Goal: Task Accomplishment & Management: Manage account settings

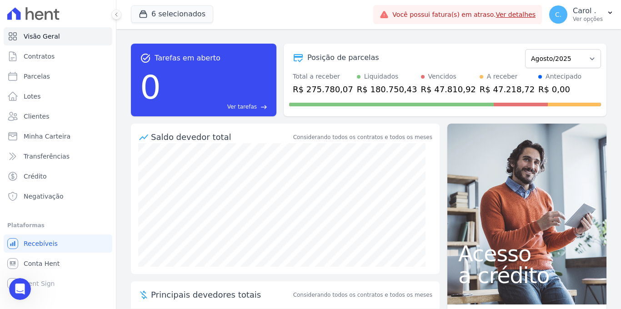
scroll to position [1372, 0]
click at [26, 77] on span "Parcelas" at bounding box center [37, 76] width 26 height 9
select select
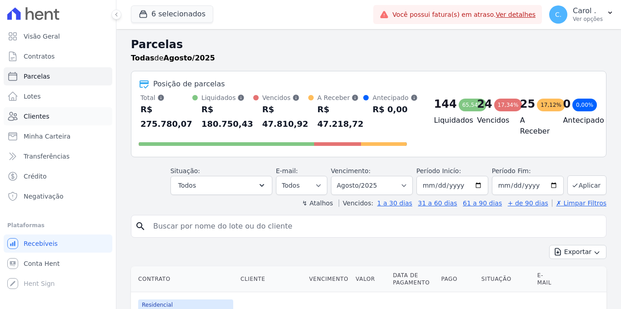
click at [69, 115] on link "Clientes" at bounding box center [58, 116] width 109 height 18
click at [68, 115] on link "Clientes" at bounding box center [58, 116] width 109 height 18
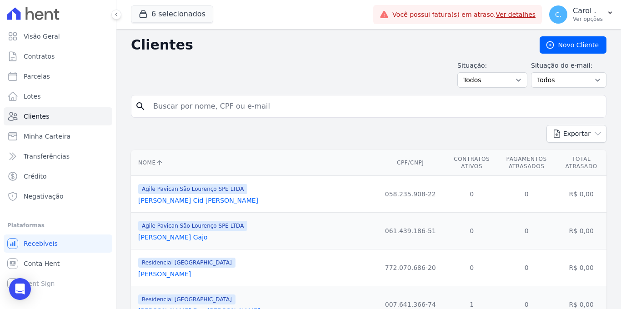
click at [172, 112] on input "search" at bounding box center [375, 106] width 455 height 18
type input "[PERSON_NAME]"
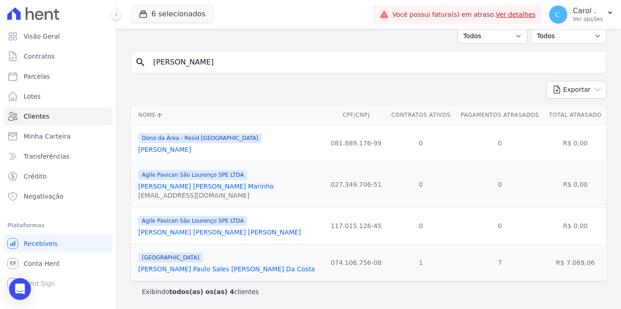
scroll to position [46, 0]
click at [194, 267] on link "[PERSON_NAME] Paulo Sales [PERSON_NAME] Da Costa" at bounding box center [226, 269] width 177 height 7
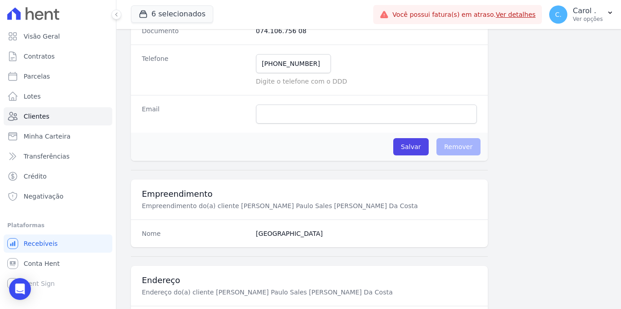
scroll to position [549, 0]
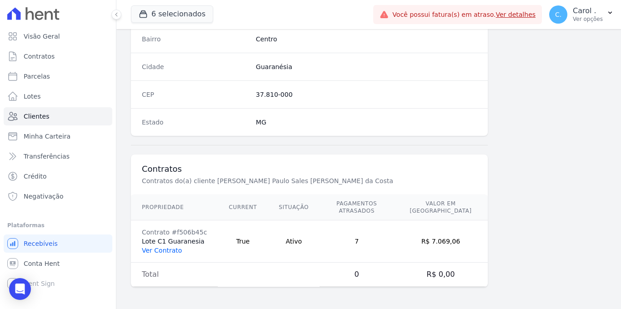
click at [154, 250] on link "Ver Contrato" at bounding box center [162, 250] width 40 height 7
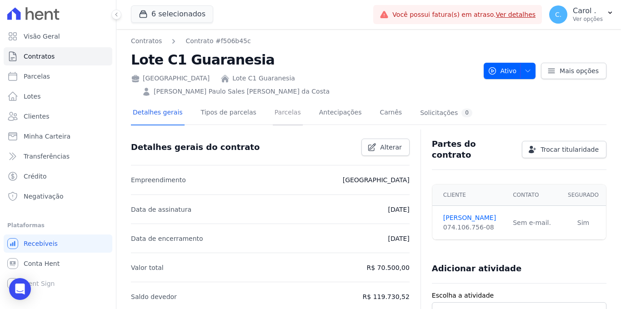
click at [285, 101] on link "Parcelas" at bounding box center [288, 113] width 30 height 24
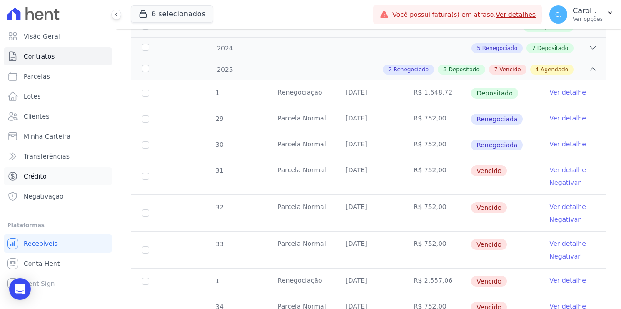
scroll to position [197, 0]
click at [569, 165] on link "Ver detalhe" at bounding box center [568, 169] width 36 height 9
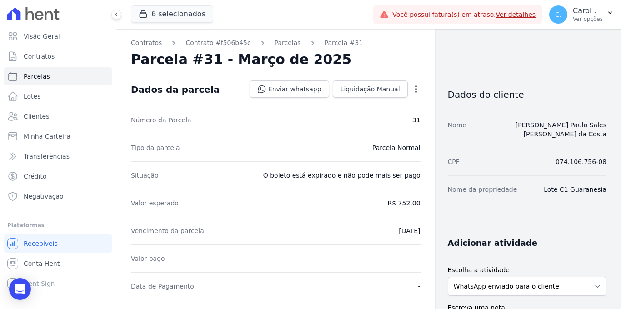
click at [412, 85] on icon "button" at bounding box center [416, 89] width 9 height 9
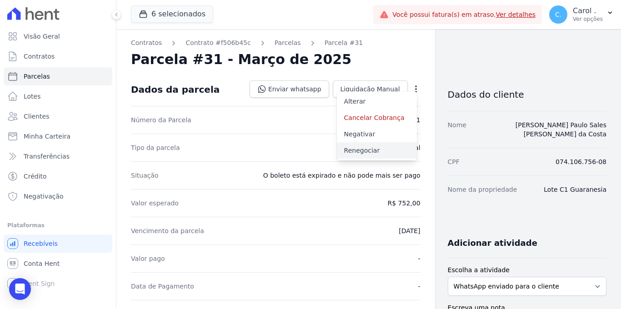
click at [377, 152] on link "Renegociar" at bounding box center [377, 150] width 80 height 16
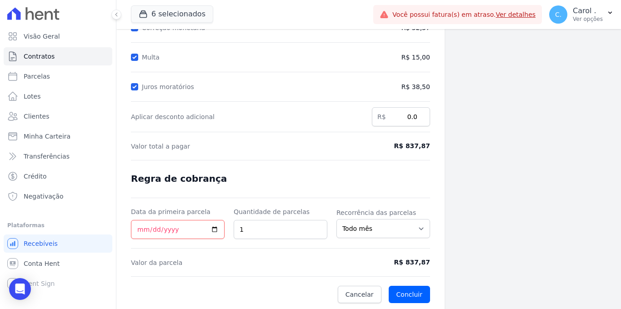
scroll to position [146, 0]
click at [213, 227] on input "Data da primeira parcela" at bounding box center [178, 229] width 94 height 19
type input "[DATE]"
click at [402, 290] on button "Concluir" at bounding box center [409, 294] width 41 height 17
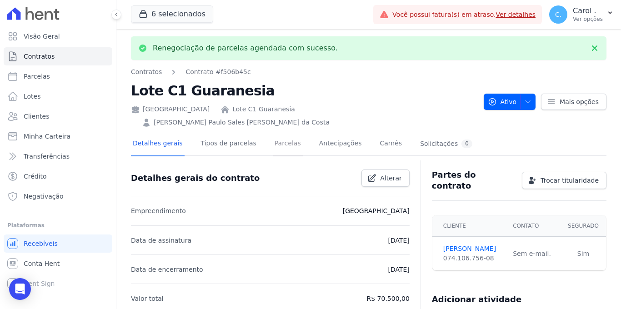
click at [279, 132] on link "Parcelas" at bounding box center [288, 144] width 30 height 24
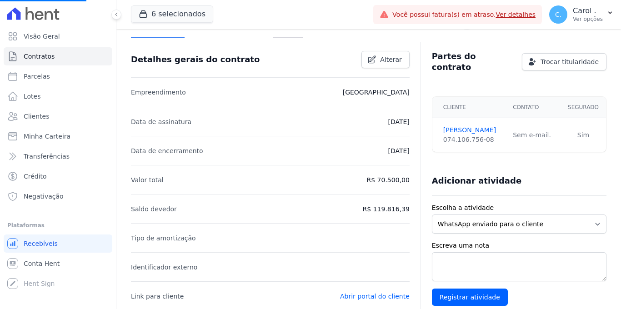
scroll to position [75, 0]
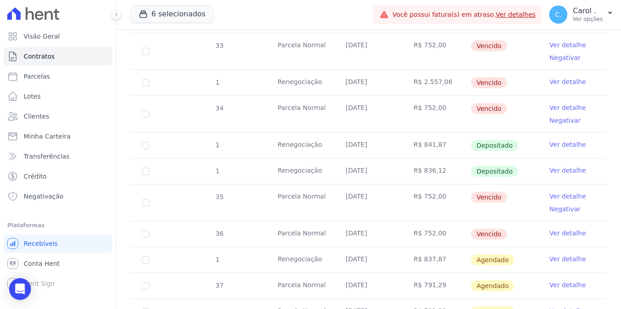
scroll to position [398, 0]
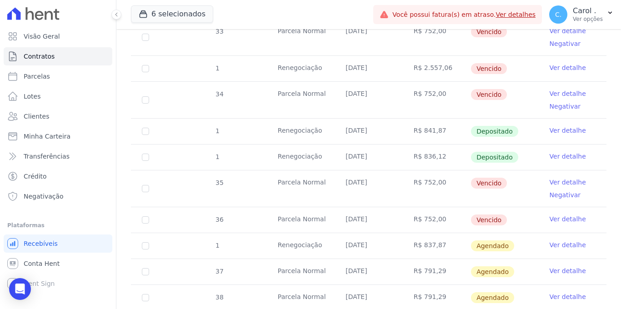
click at [553, 241] on link "Ver detalhe" at bounding box center [568, 245] width 36 height 9
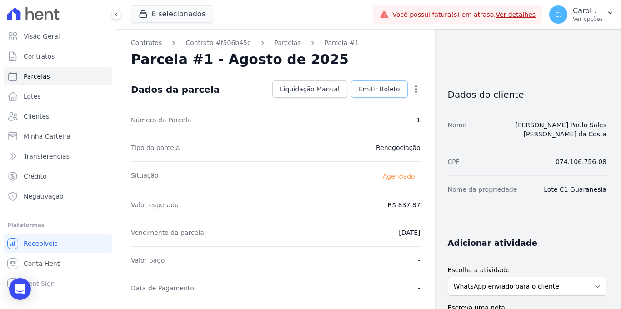
click at [372, 88] on span "Emitir Boleto" at bounding box center [379, 89] width 41 height 9
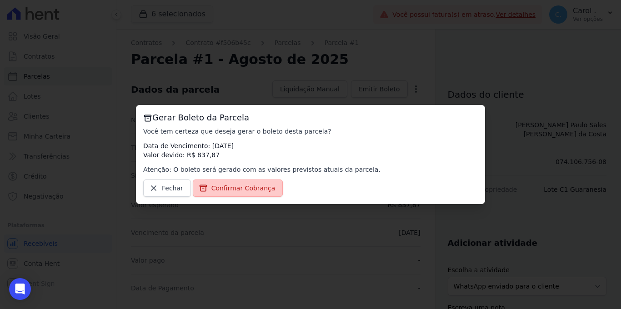
click at [263, 186] on span "Confirmar Cobrança" at bounding box center [243, 188] width 64 height 9
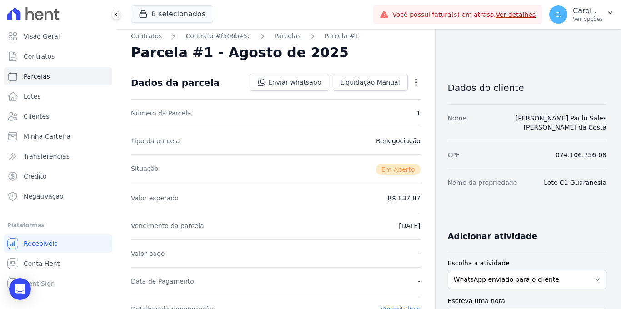
scroll to position [37, 0]
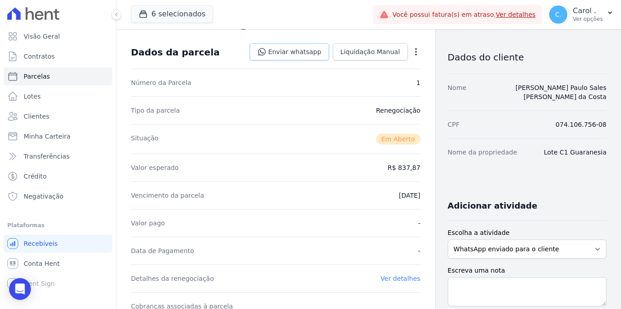
click at [304, 54] on link "Enviar whatsapp" at bounding box center [290, 51] width 80 height 17
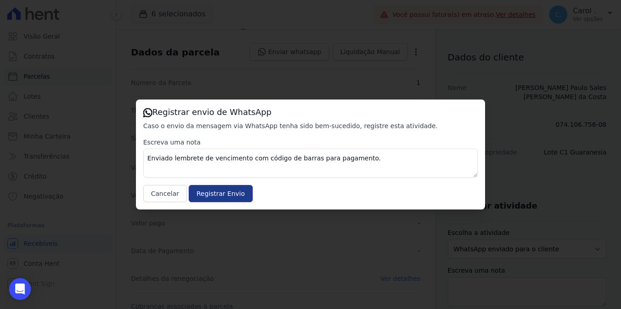
click at [210, 196] on input "Registrar Envio" at bounding box center [221, 193] width 64 height 17
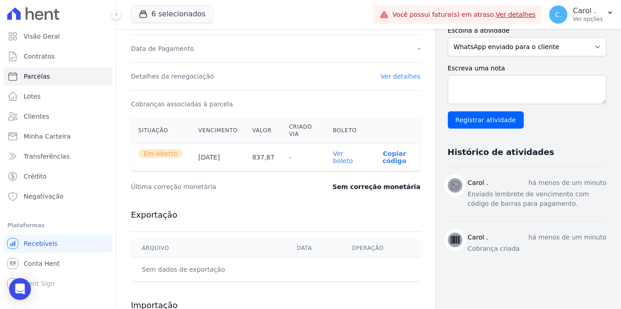
scroll to position [231, 0]
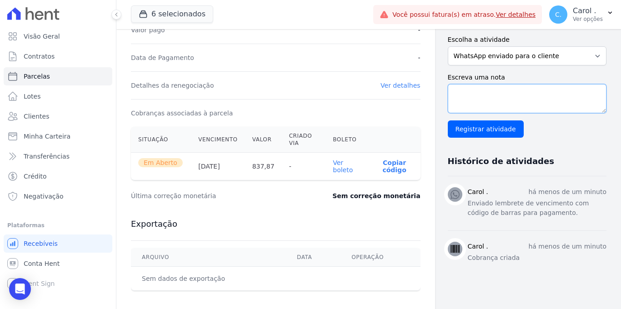
click at [506, 89] on textarea "Escreva uma nota" at bounding box center [527, 98] width 159 height 29
type textarea "J"
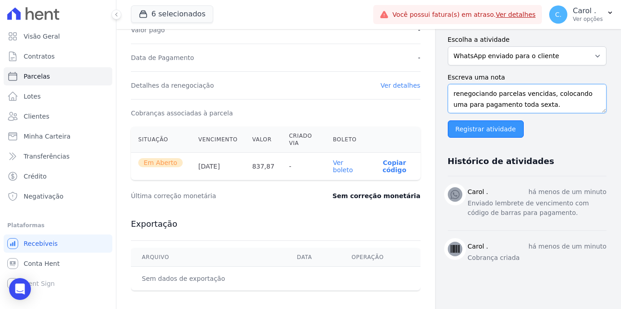
type textarea "renegociando parcelas vencidas, colocando uma para pagamento toda sexta."
click at [499, 121] on input "Registrar atividade" at bounding box center [486, 129] width 76 height 17
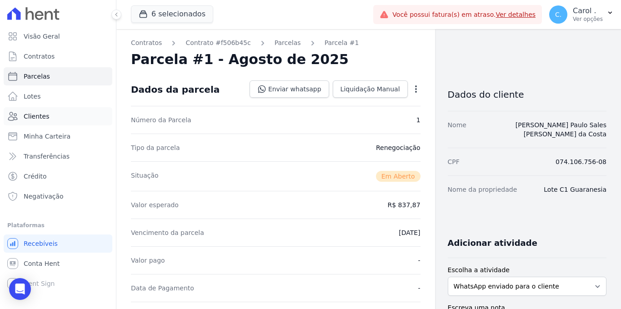
click at [52, 116] on link "Clientes" at bounding box center [58, 116] width 109 height 18
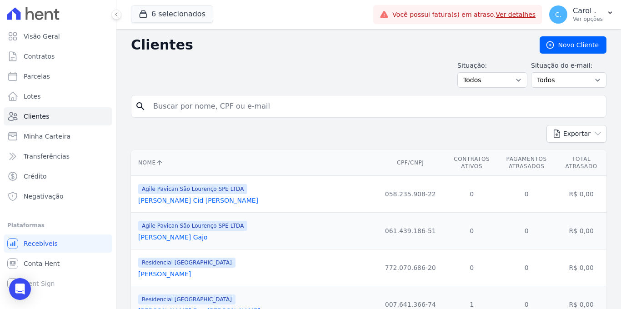
click at [161, 105] on input "search" at bounding box center [375, 106] width 455 height 18
type input "[PERSON_NAME]"
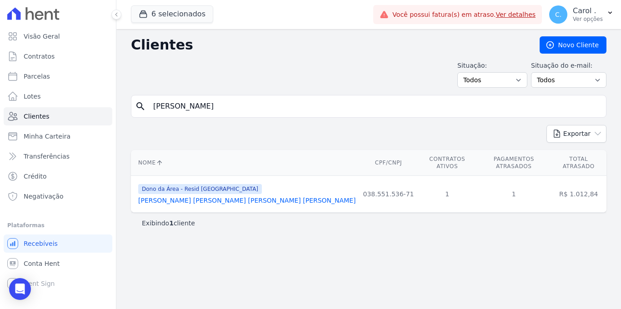
click at [174, 197] on link "[PERSON_NAME] [PERSON_NAME] [PERSON_NAME] [PERSON_NAME]" at bounding box center [247, 200] width 218 height 7
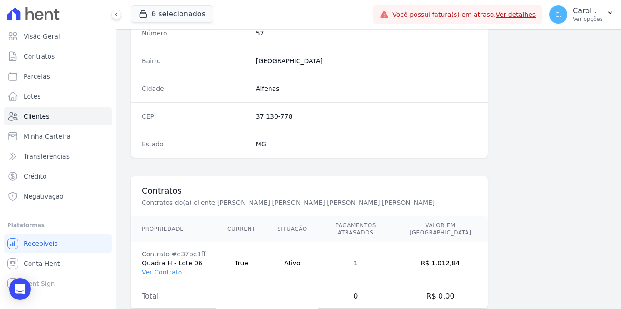
scroll to position [549, 0]
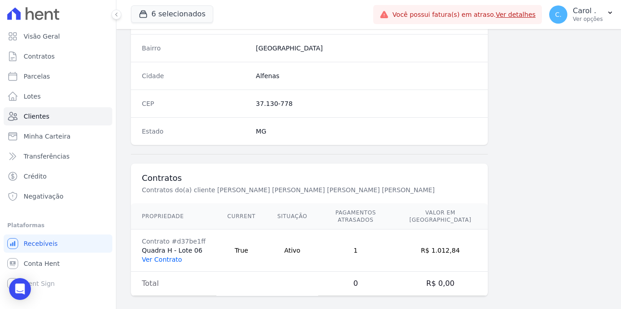
click at [153, 256] on link "Ver Contrato" at bounding box center [162, 259] width 40 height 7
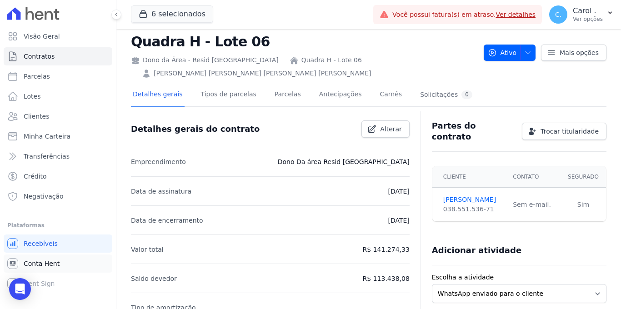
scroll to position [33, 0]
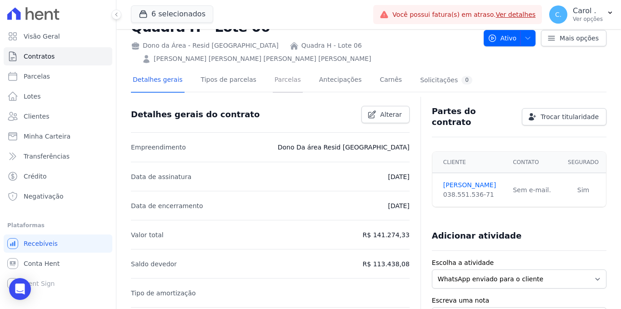
click at [287, 85] on link "Parcelas" at bounding box center [288, 81] width 30 height 24
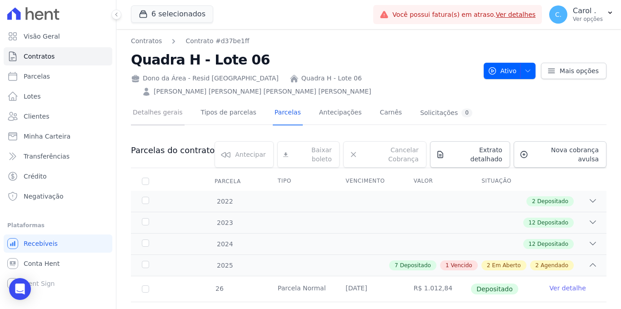
click at [159, 115] on link "Detalhes gerais" at bounding box center [158, 113] width 54 height 24
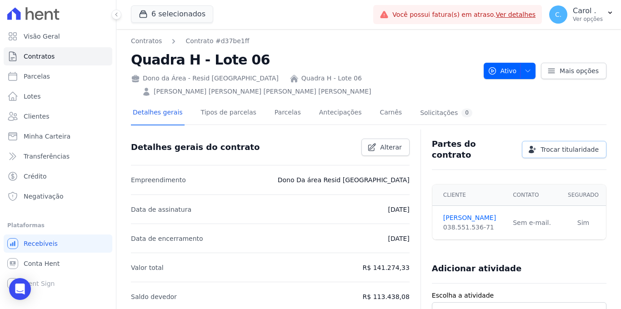
click at [560, 145] on span "Trocar titularidade" at bounding box center [570, 149] width 58 height 9
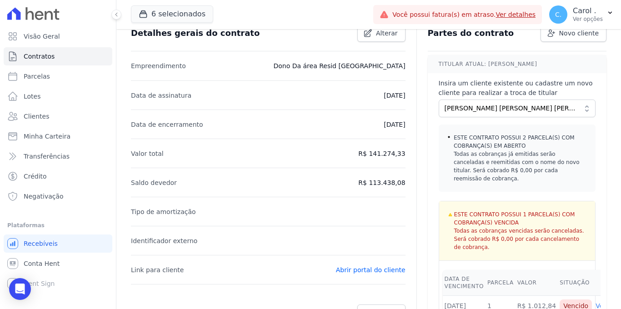
scroll to position [120, 0]
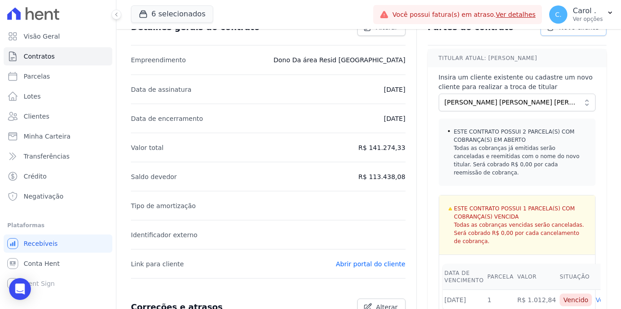
click at [564, 32] on link "Novo cliente" at bounding box center [574, 27] width 66 height 17
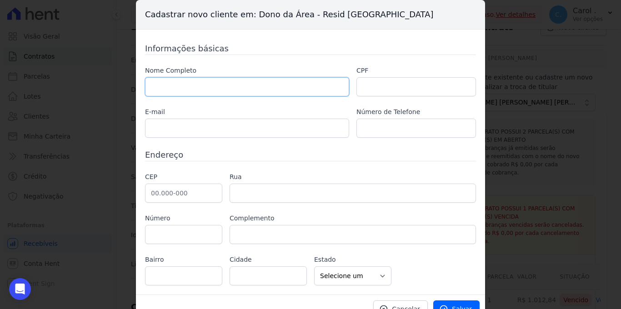
click at [211, 93] on input "text" at bounding box center [247, 86] width 204 height 19
click at [176, 84] on input "text" at bounding box center [247, 86] width 204 height 19
paste input "Adevaldo [PERSON_NAME],"
type input "Adevaldo Reis"
click at [396, 90] on input "text" at bounding box center [417, 86] width 120 height 19
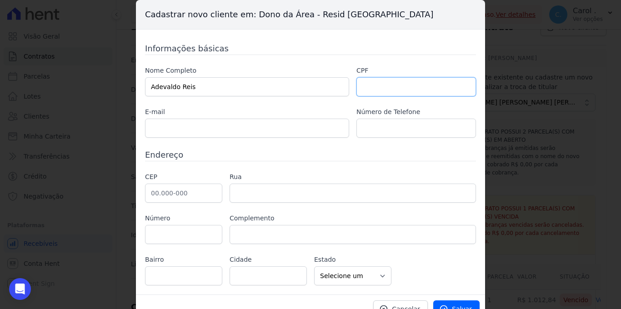
paste input "045.822.076-00,"
type input "045.822.076-00"
click at [288, 159] on h3 "Endereço" at bounding box center [310, 155] width 331 height 12
click at [431, 128] on input "text" at bounding box center [417, 128] width 120 height 19
type input "3"
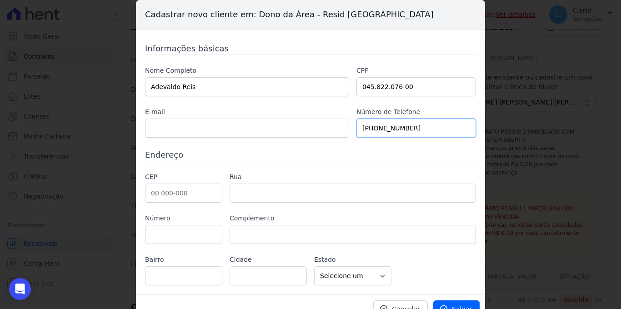
type input "[PHONE_NUMBER]"
click at [165, 189] on input "text" at bounding box center [183, 193] width 77 height 19
paste input "37.137-172"
type input "37.137-172"
click at [215, 154] on h3 "Endereço" at bounding box center [310, 155] width 331 height 12
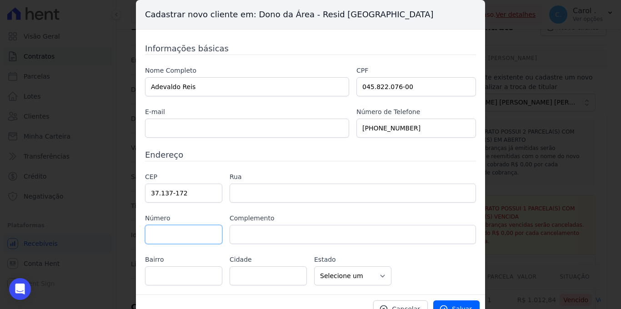
type input "Rua [PERSON_NAME]"
type input "[GEOGRAPHIC_DATA][PERSON_NAME]"
type input "Alfenas"
select select "MG"
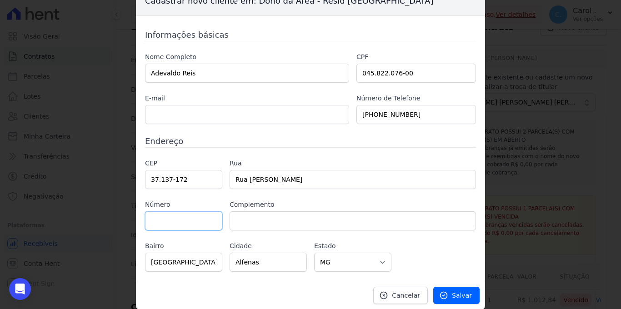
scroll to position [14, 0]
type input "290"
click at [230, 206] on label "Complemento" at bounding box center [353, 205] width 247 height 10
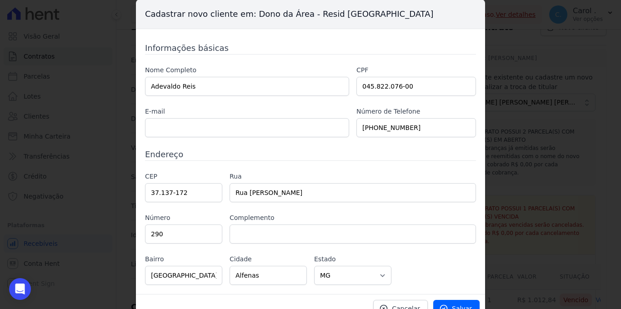
scroll to position [0, 0]
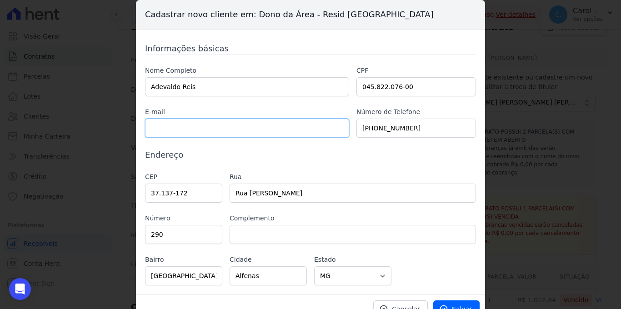
click at [179, 120] on input "text" at bounding box center [247, 128] width 204 height 19
paste input "[EMAIL_ADDRESS][DOMAIN_NAME]"
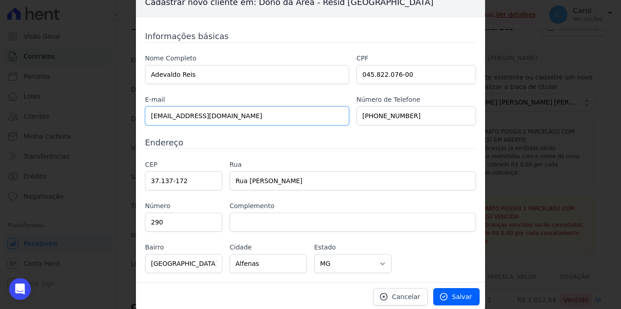
scroll to position [14, 0]
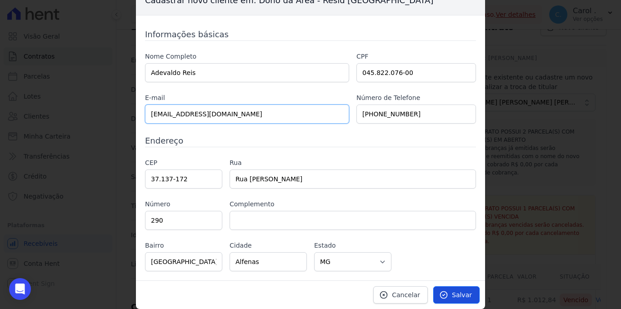
type input "[EMAIL_ADDRESS][DOMAIN_NAME]"
click at [452, 292] on span "Salvar" at bounding box center [462, 295] width 20 height 9
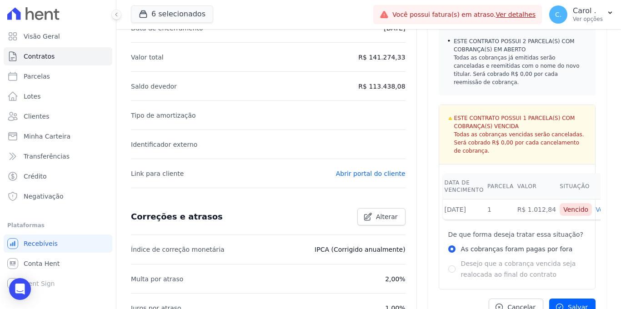
scroll to position [212, 0]
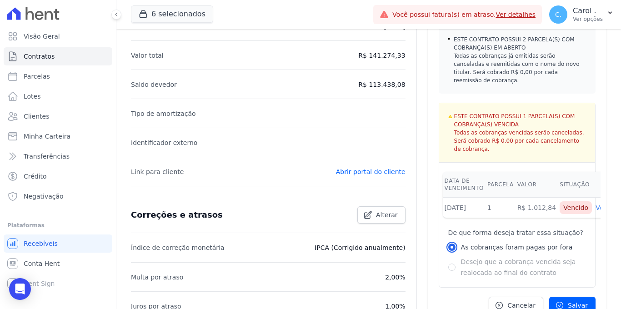
click at [449, 244] on input "As cobranças foram pagas por fora" at bounding box center [451, 247] width 7 height 7
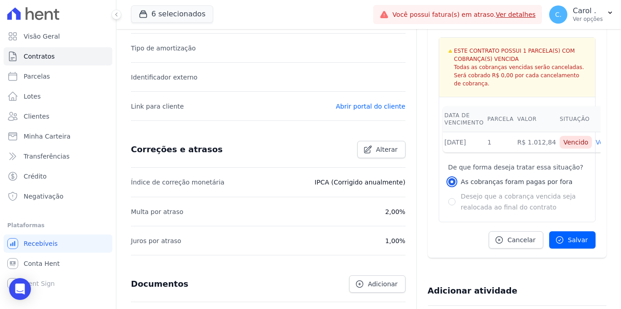
scroll to position [291, 0]
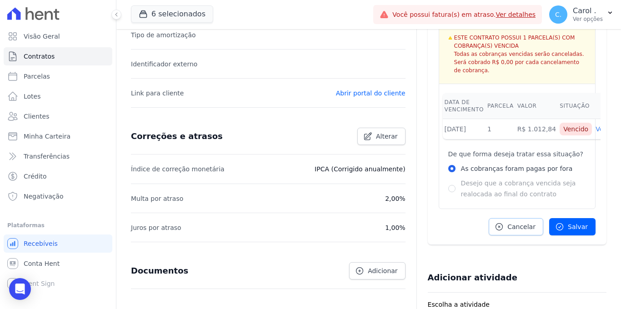
click at [526, 222] on span "Cancelar" at bounding box center [522, 226] width 28 height 9
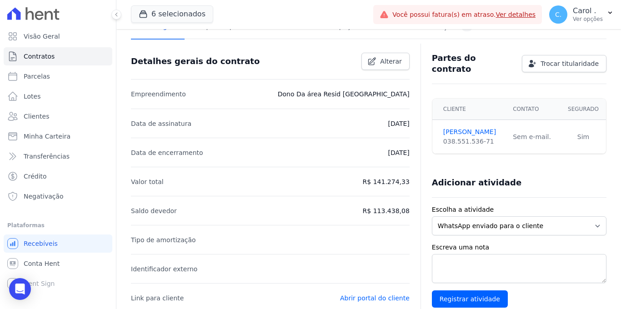
scroll to position [0, 0]
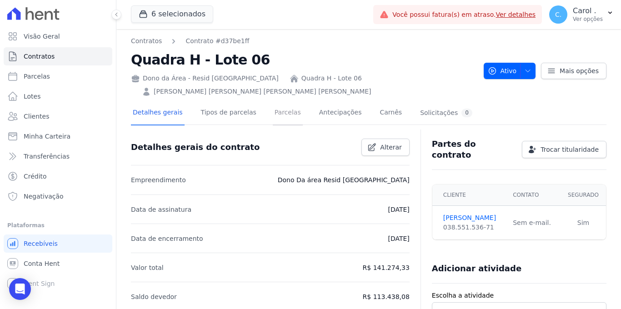
click at [289, 113] on link "Parcelas" at bounding box center [288, 113] width 30 height 24
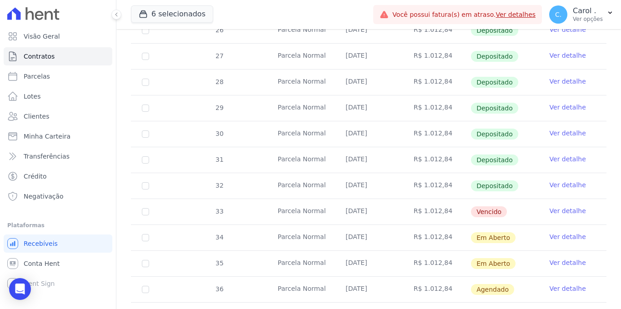
scroll to position [270, 0]
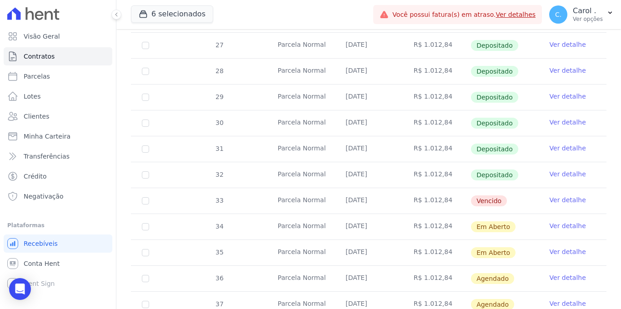
click at [553, 196] on link "Ver detalhe" at bounding box center [568, 200] width 36 height 9
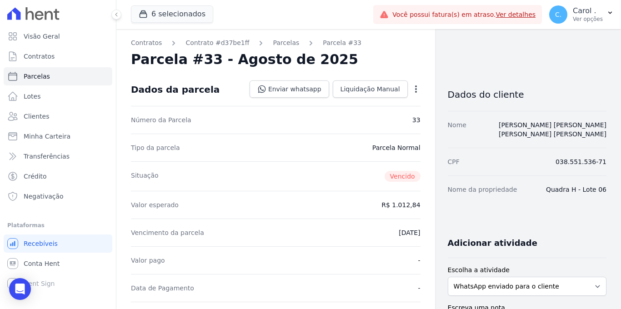
click at [412, 91] on icon "button" at bounding box center [416, 89] width 9 height 9
click at [400, 106] on link "Alterar" at bounding box center [377, 101] width 80 height 16
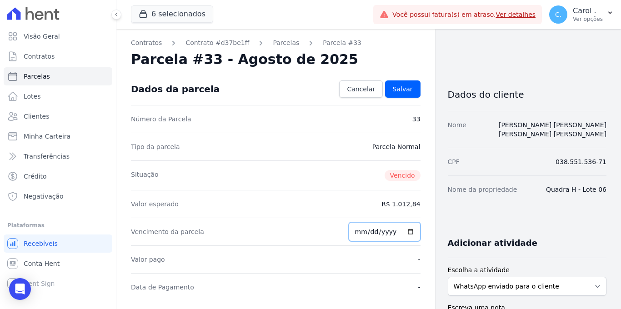
click at [406, 232] on input "[DATE]" at bounding box center [385, 231] width 72 height 19
type input "[DATE]"
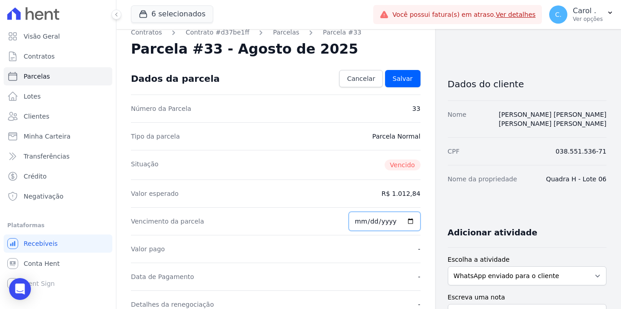
scroll to position [11, 0]
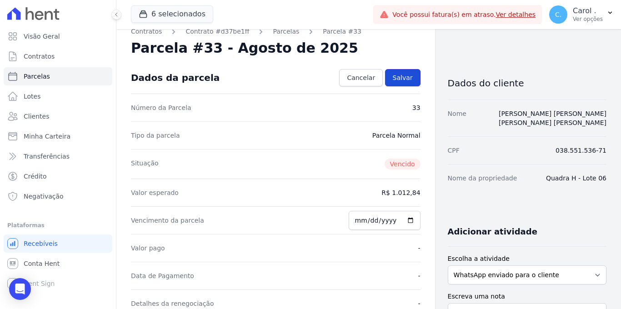
click at [412, 80] on link "Salvar" at bounding box center [402, 77] width 35 height 17
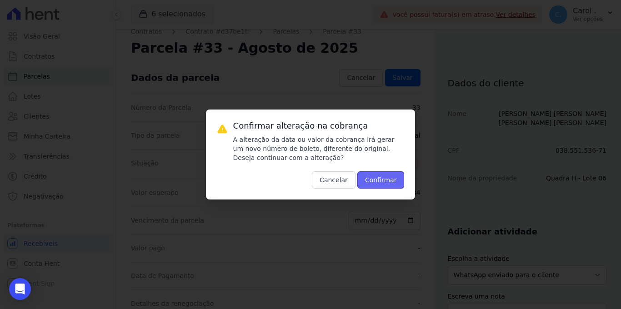
click at [391, 174] on button "Confirmar" at bounding box center [380, 179] width 47 height 17
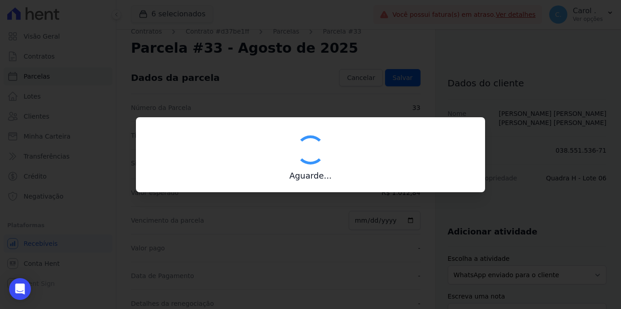
type input "00190000090335103300000474574175911750000101284"
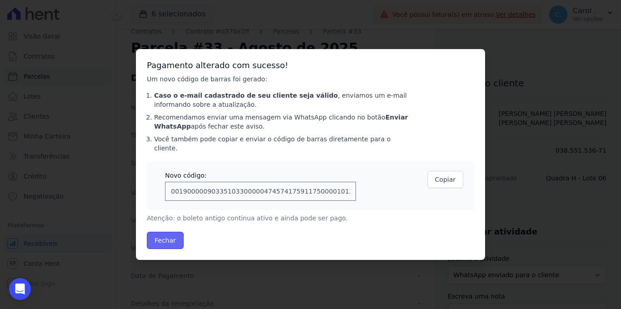
click at [175, 237] on button "Fechar" at bounding box center [165, 240] width 37 height 17
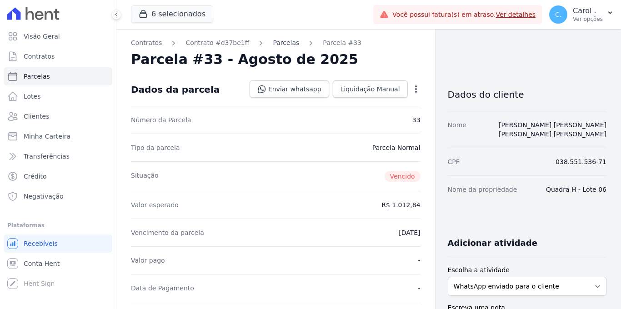
click at [273, 44] on link "Parcelas" at bounding box center [286, 43] width 26 height 10
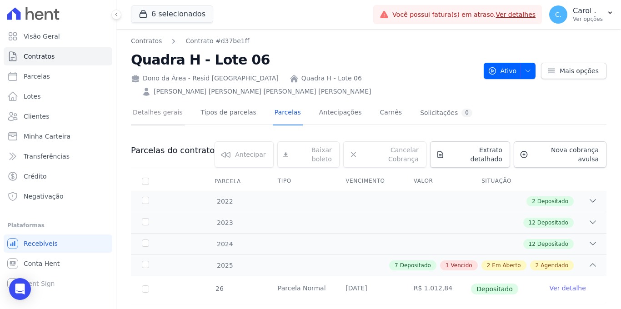
click at [154, 115] on link "Detalhes gerais" at bounding box center [158, 113] width 54 height 24
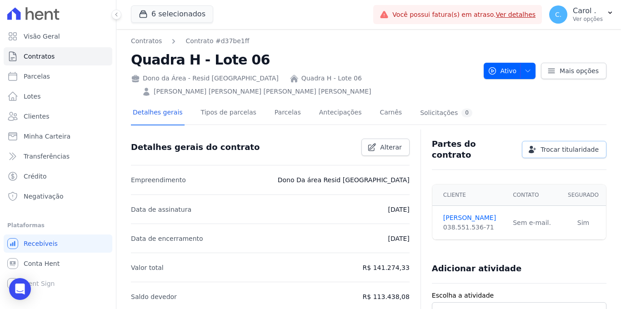
click at [570, 145] on span "Trocar titularidade" at bounding box center [570, 149] width 58 height 9
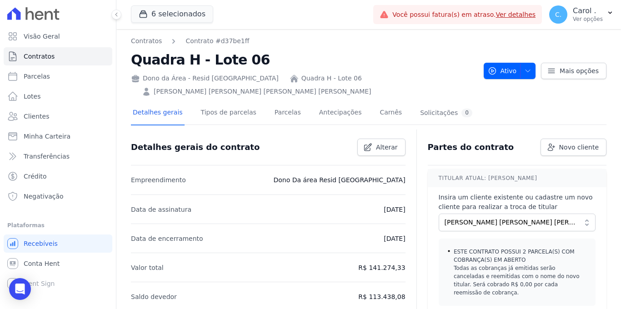
scroll to position [2, 0]
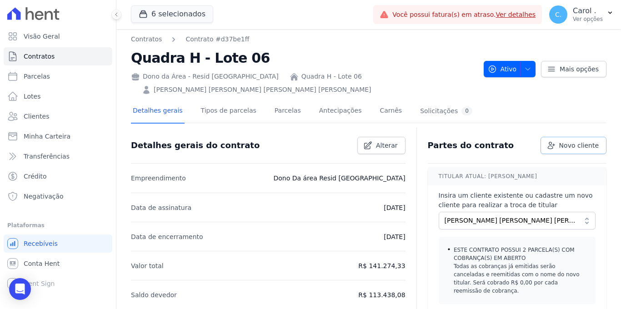
click at [574, 149] on span "Novo cliente" at bounding box center [579, 145] width 40 height 9
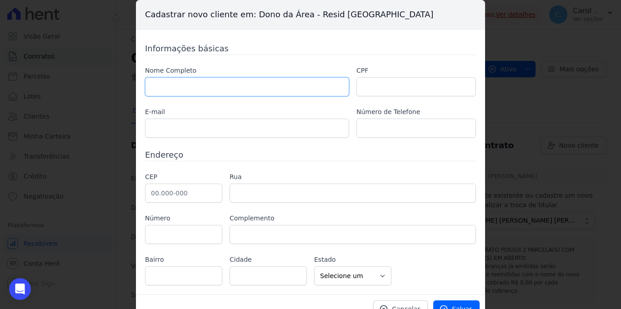
click at [241, 84] on input "text" at bounding box center [247, 86] width 204 height 19
click at [529, 76] on div "Cadastrar novo cliente em: Dono da Área - Resid Jardim Dummont Informações bási…" at bounding box center [310, 154] width 621 height 309
click at [408, 309] on span "Cancelar" at bounding box center [406, 309] width 28 height 9
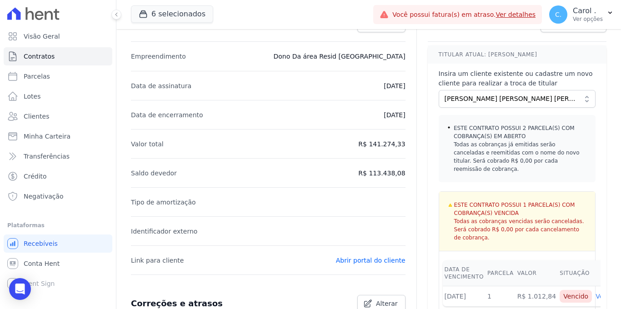
scroll to position [124, 0]
click at [584, 100] on button "[PERSON_NAME] [PERSON_NAME] [PERSON_NAME] [PERSON_NAME]" at bounding box center [517, 99] width 157 height 18
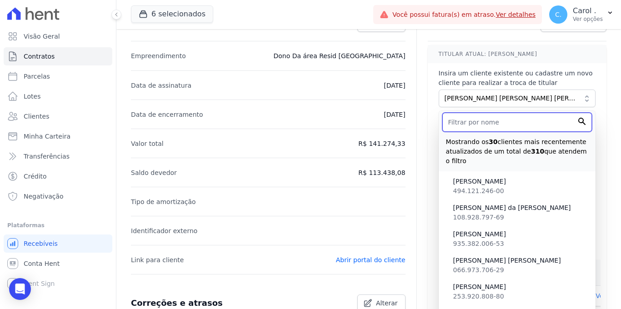
click at [534, 123] on input "text" at bounding box center [518, 122] width 150 height 19
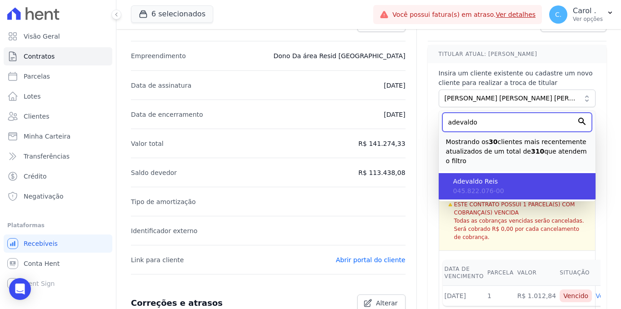
type input "adevaldo"
click at [512, 179] on span "Adevaldo Reis" at bounding box center [520, 182] width 135 height 10
type input "26233ecb-6fa5-4647-ac46-72056e4c0e67"
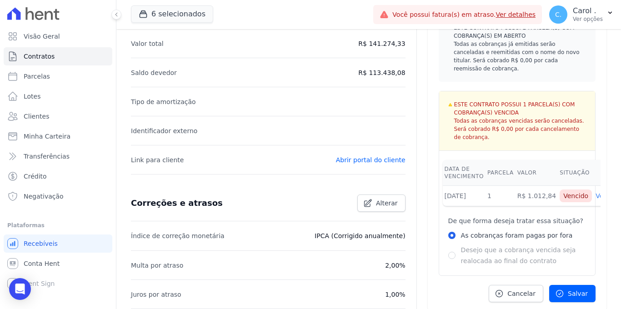
scroll to position [222, 0]
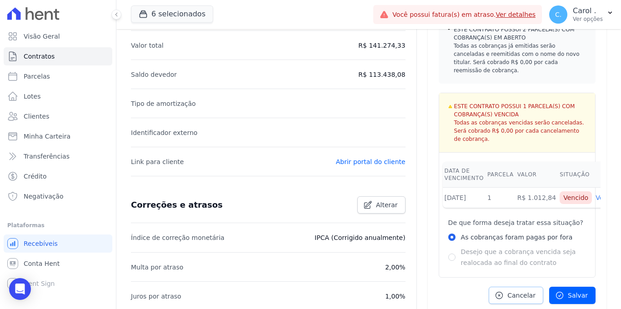
click at [511, 293] on link "Cancelar" at bounding box center [516, 295] width 55 height 17
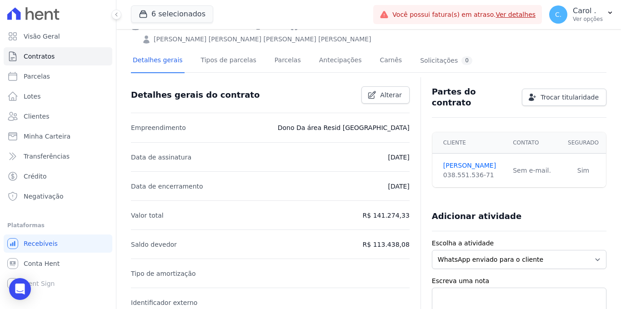
scroll to position [0, 0]
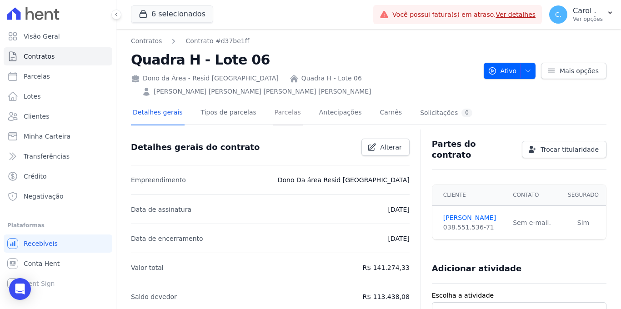
click at [282, 112] on link "Parcelas" at bounding box center [288, 113] width 30 height 24
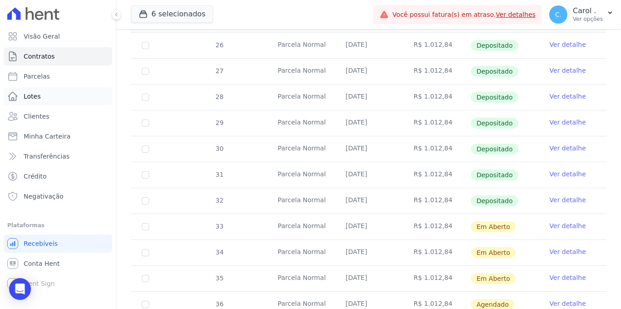
scroll to position [245, 0]
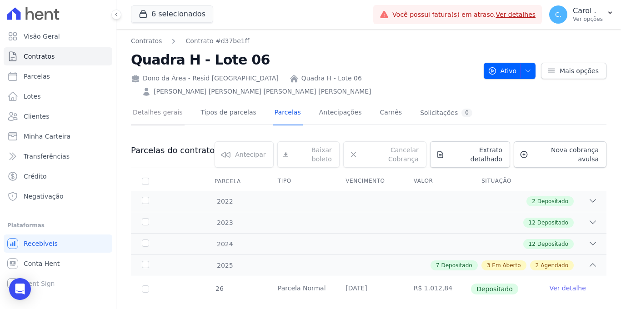
click at [171, 119] on link "Detalhes gerais" at bounding box center [158, 113] width 54 height 24
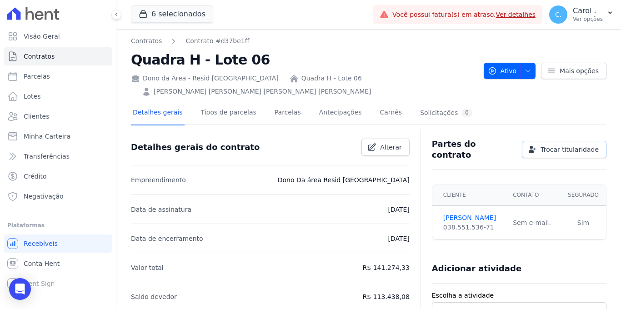
click at [560, 151] on span "Trocar titularidade" at bounding box center [570, 149] width 58 height 9
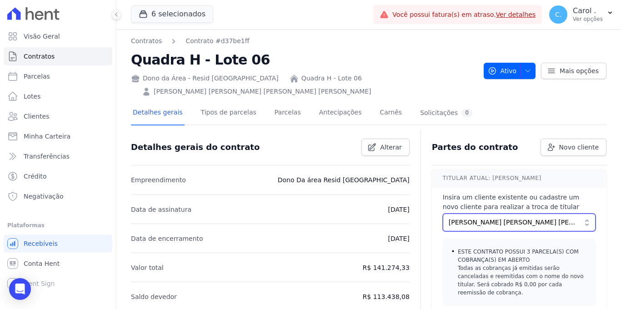
click at [500, 219] on span "[PERSON_NAME] [PERSON_NAME] [PERSON_NAME] [PERSON_NAME]" at bounding box center [513, 223] width 128 height 10
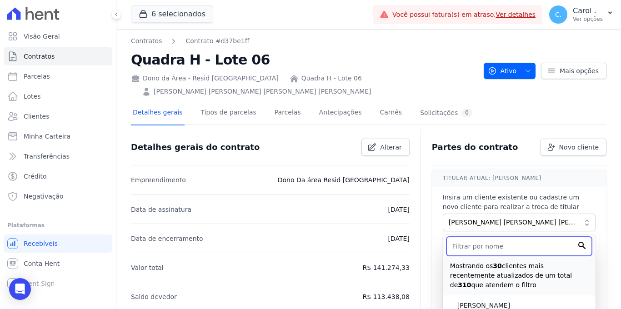
click at [484, 241] on input "text" at bounding box center [520, 246] width 146 height 19
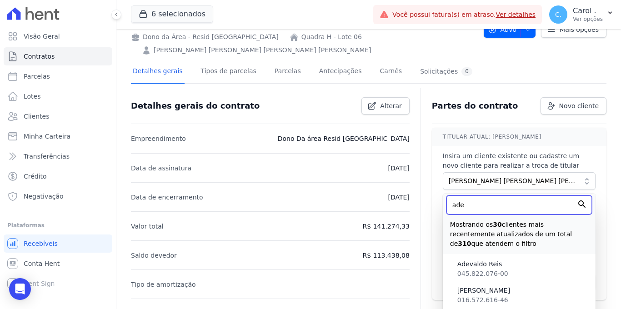
scroll to position [50, 0]
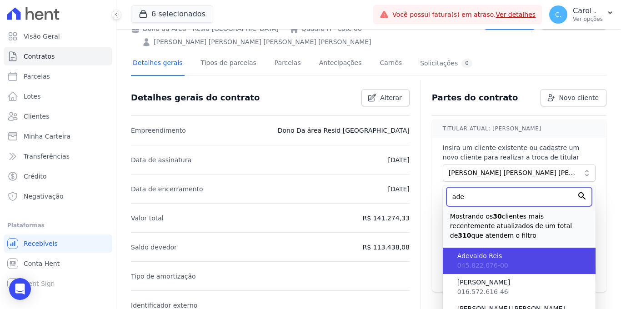
type input "ade"
click at [476, 263] on span "045.822.076-00" at bounding box center [483, 265] width 51 height 7
type input "26233ecb-6fa5-4647-ac46-72056e4c0e67"
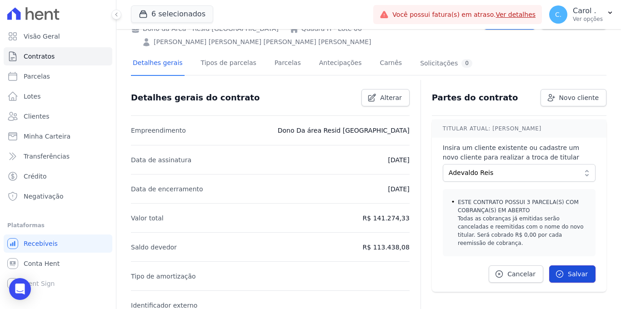
click at [568, 268] on link "Salvar" at bounding box center [572, 274] width 46 height 17
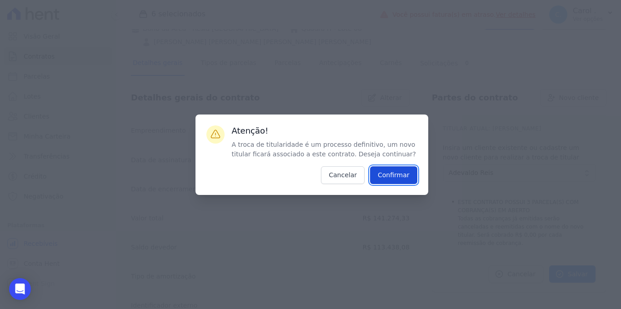
click at [403, 177] on input "Confirmar" at bounding box center [393, 175] width 47 height 18
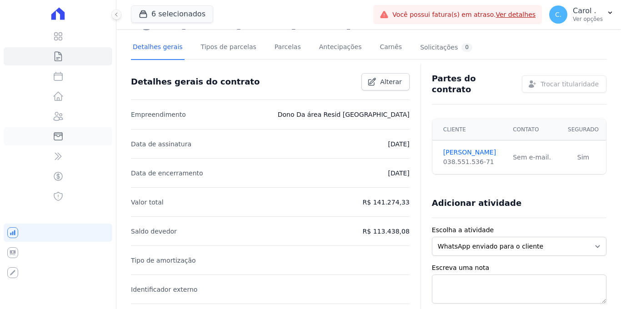
scroll to position [25, 0]
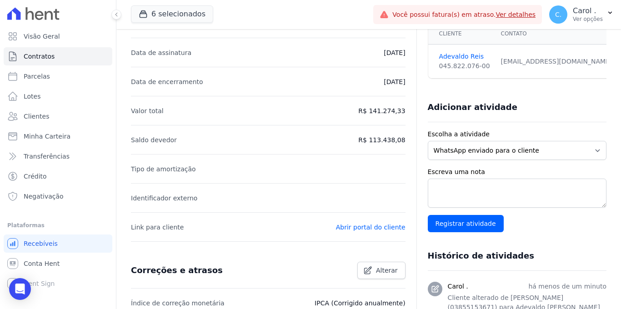
scroll to position [43, 0]
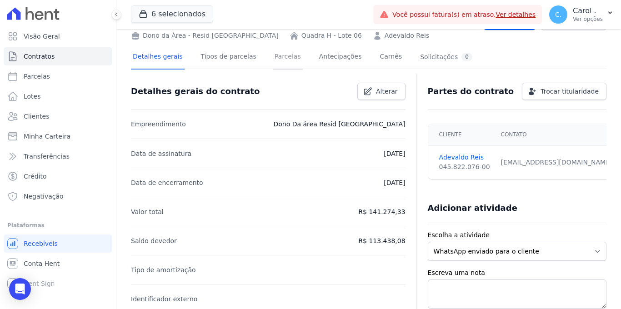
click at [279, 58] on link "Parcelas" at bounding box center [288, 57] width 30 height 24
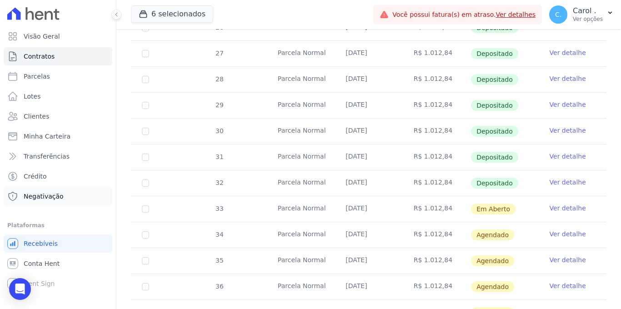
scroll to position [257, 0]
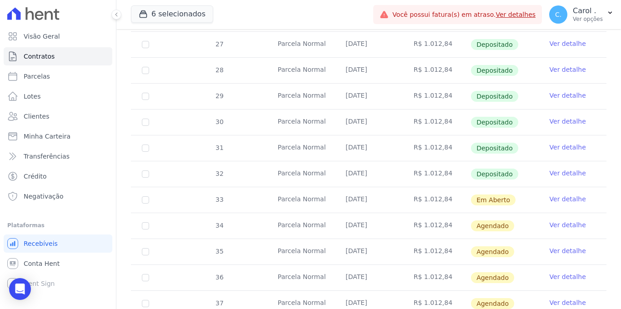
click at [555, 195] on link "Ver detalhe" at bounding box center [568, 199] width 36 height 9
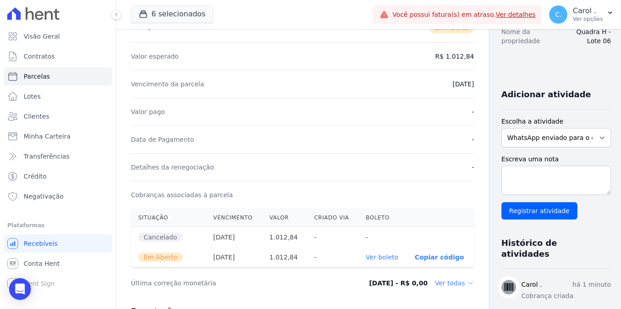
scroll to position [156, 0]
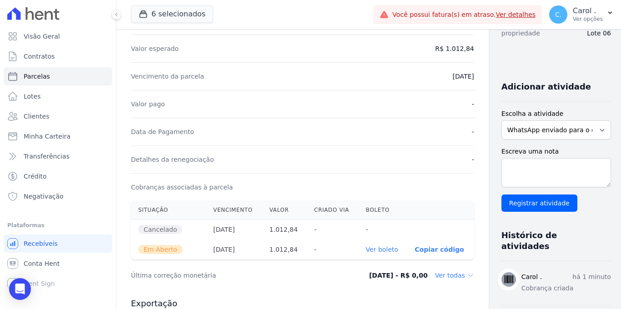
click at [372, 248] on link "Ver boleto" at bounding box center [382, 249] width 32 height 7
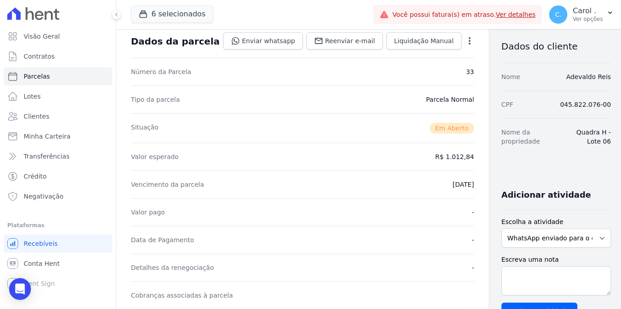
scroll to position [0, 0]
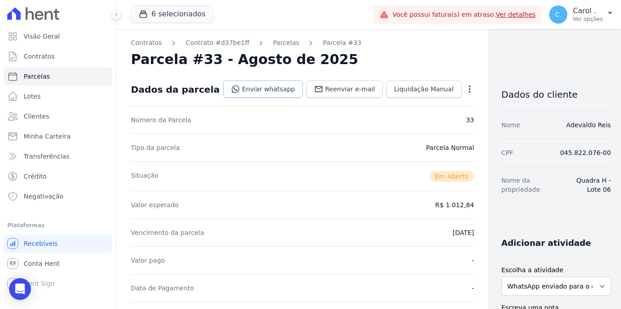
click at [254, 95] on link "Enviar whatsapp" at bounding box center [263, 89] width 80 height 17
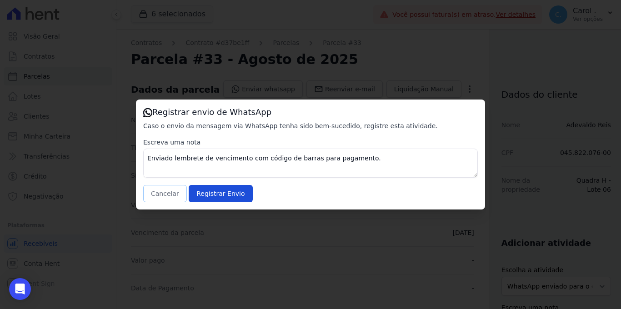
click at [172, 192] on button "Cancelar" at bounding box center [165, 193] width 44 height 17
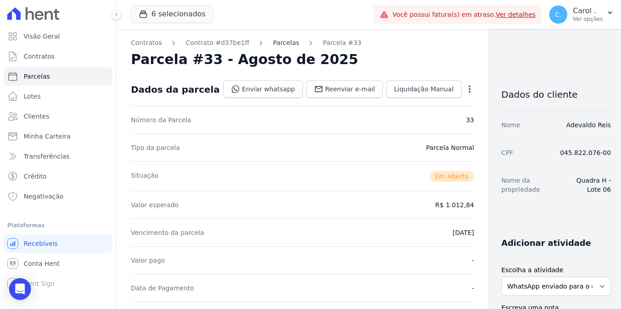
click at [284, 47] on link "Parcelas" at bounding box center [286, 43] width 26 height 10
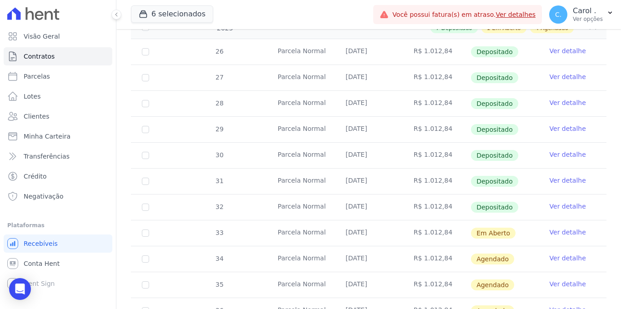
scroll to position [225, 0]
click at [39, 114] on span "Clientes" at bounding box center [36, 116] width 25 height 9
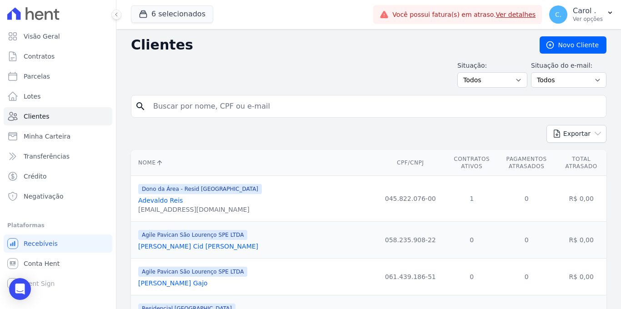
click at [205, 108] on input "search" at bounding box center [375, 106] width 455 height 18
type input "t"
type input "rommel"
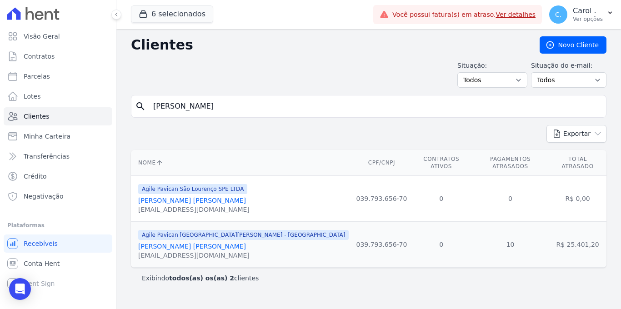
click at [195, 243] on link "Rommel Junqueira Fernandes" at bounding box center [192, 246] width 108 height 7
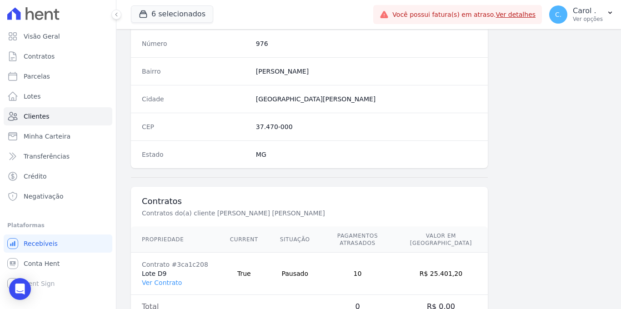
scroll to position [549, 0]
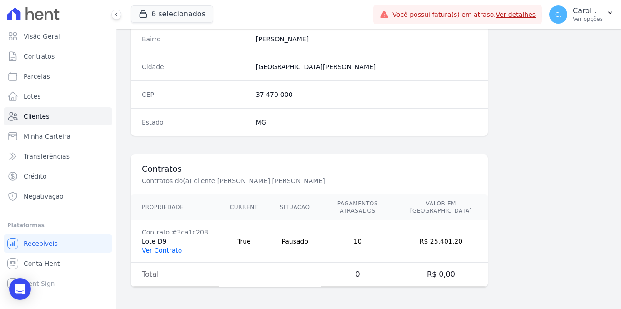
click at [161, 254] on link "Ver Contrato" at bounding box center [162, 250] width 40 height 7
